Goal: Browse casually

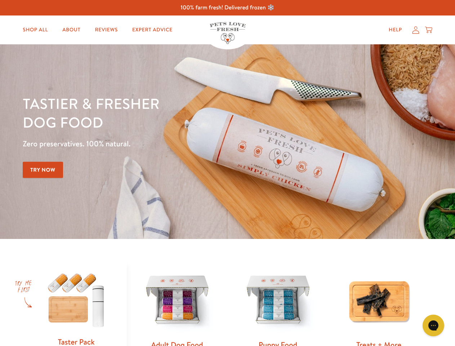
click at [227, 173] on div "Tastier & fresher dog food Zero preservatives. 100% natural. Try Now" at bounding box center [159, 141] width 273 height 95
click at [433, 325] on icon "Gorgias live chat" at bounding box center [433, 325] width 7 height 7
